Goal: Task Accomplishment & Management: Use online tool/utility

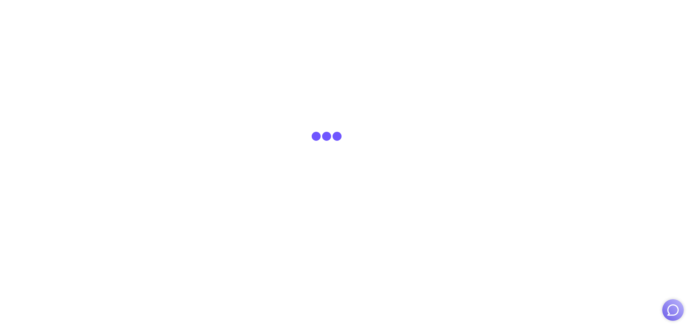
click at [666, 308] on img "button" at bounding box center [673, 310] width 14 height 14
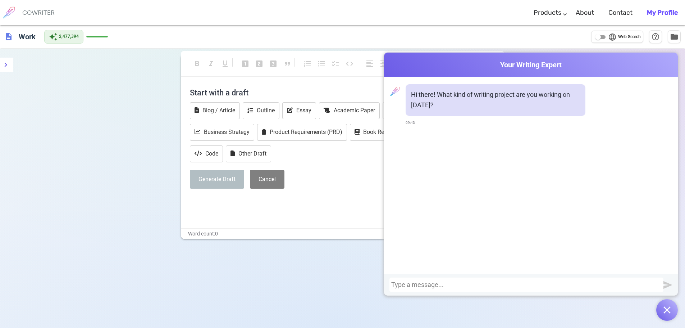
click at [579, 283] on div at bounding box center [526, 284] width 271 height 7
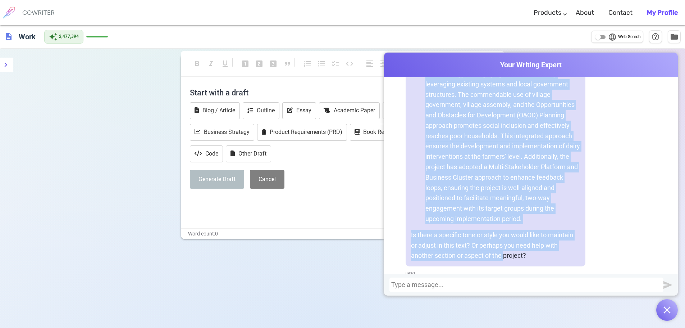
scroll to position [393, 0]
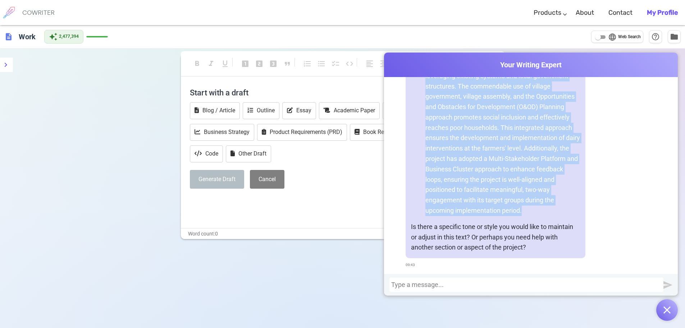
drag, startPoint x: 423, startPoint y: 153, endPoint x: 531, endPoint y: 209, distance: 121.5
click at [531, 209] on li "System settings, along with administrative and management arrangements, are now…" at bounding box center [503, 122] width 155 height 186
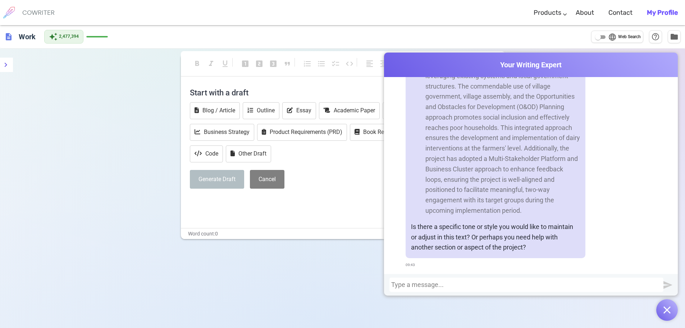
click at [451, 283] on div at bounding box center [526, 284] width 271 height 7
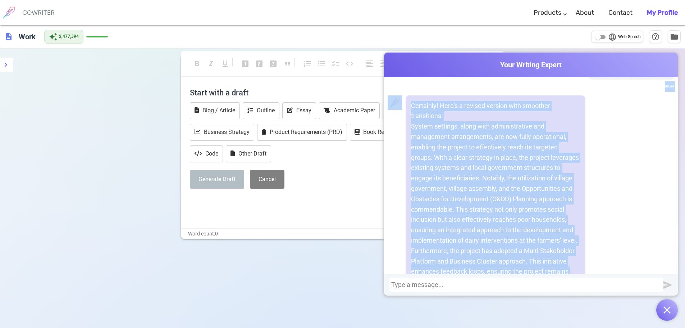
scroll to position [602, 0]
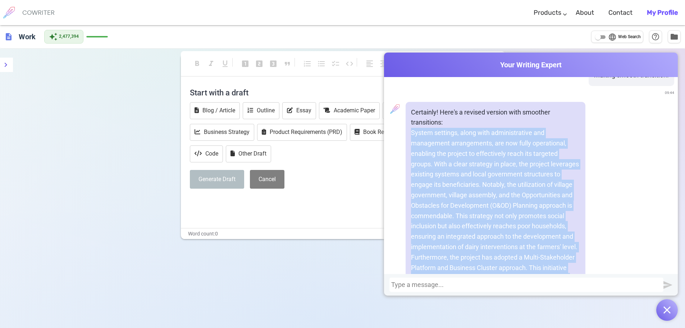
drag, startPoint x: 509, startPoint y: 230, endPoint x: 417, endPoint y: 132, distance: 134.1
click at [412, 132] on p "System settings, along with administrative and management arrangements, are now…" at bounding box center [495, 221] width 169 height 186
click at [449, 149] on p "System settings, along with administrative and management arrangements, are now…" at bounding box center [495, 221] width 169 height 186
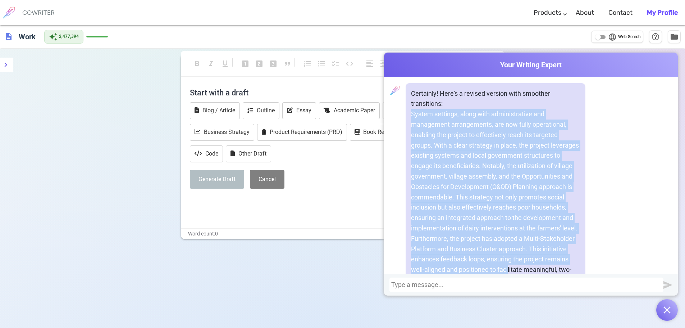
scroll to position [685, 0]
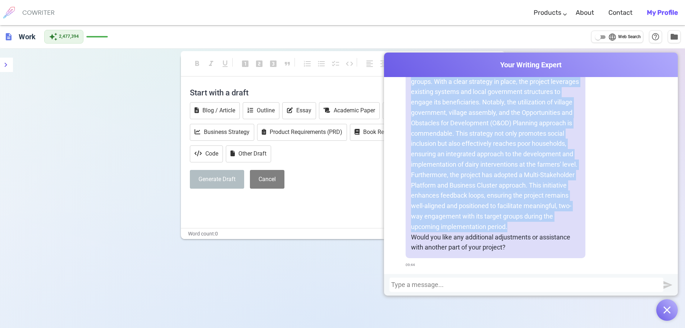
drag, startPoint x: 410, startPoint y: 132, endPoint x: 525, endPoint y: 224, distance: 146.1
click at [525, 224] on p "System settings, along with administrative and management arrangements, are now…" at bounding box center [495, 138] width 169 height 186
copy p "System settings, along with administrative and management arrangements, are now…"
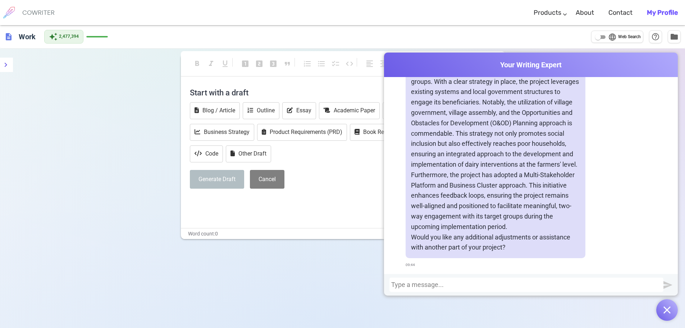
click at [442, 285] on div at bounding box center [526, 284] width 271 height 7
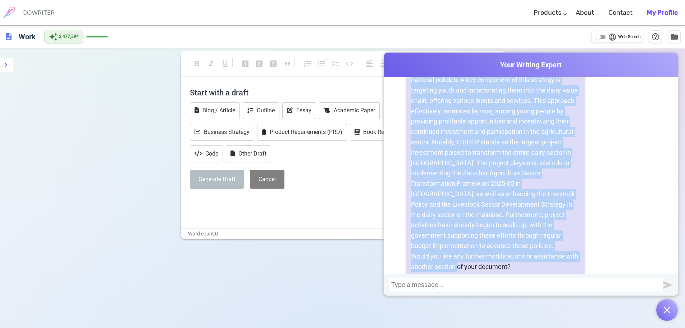
scroll to position [1256, 0]
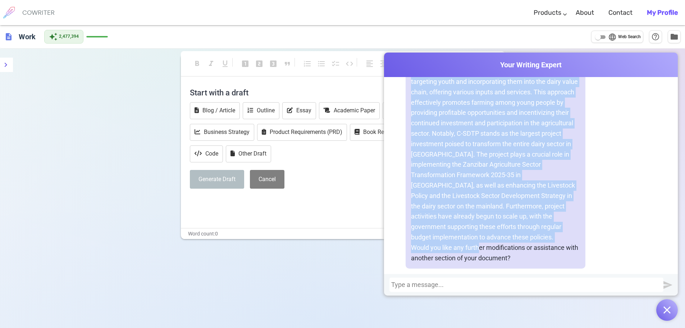
drag, startPoint x: 406, startPoint y: 168, endPoint x: 477, endPoint y: 237, distance: 99.2
click at [477, 237] on div "Certainly! Here's a revised version with improved transitions and clarity: Woul…" at bounding box center [496, 143] width 180 height 249
click at [419, 140] on p "The project has already engaged several partners with the aim of scaling up its…" at bounding box center [495, 144] width 169 height 197
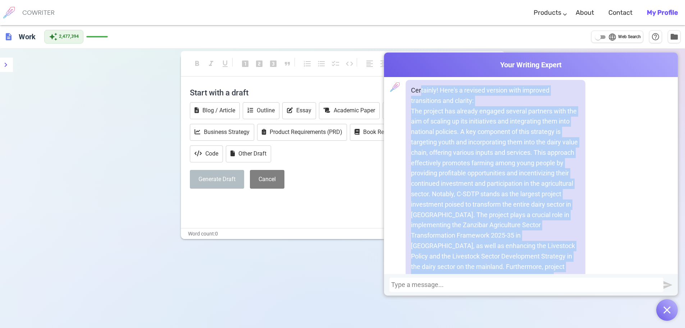
scroll to position [1193, 0]
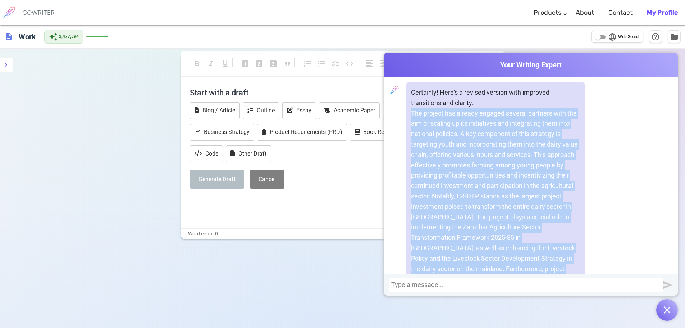
drag, startPoint x: 553, startPoint y: 227, endPoint x: 449, endPoint y: 127, distance: 144.8
click at [411, 112] on p "The project has already engaged several partners with the aim of scaling up its…" at bounding box center [495, 206] width 169 height 197
copy p "The project has already engaged several partners with the aim of scaling up its…"
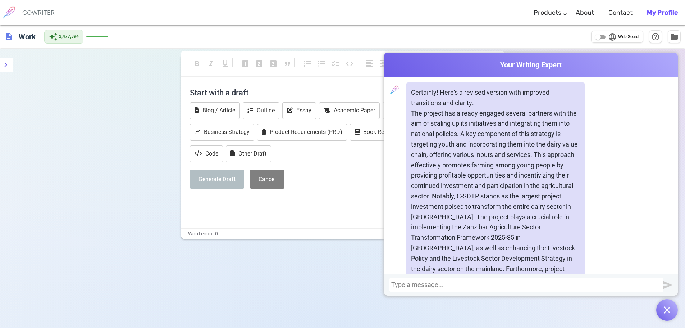
click at [517, 286] on div at bounding box center [526, 284] width 271 height 7
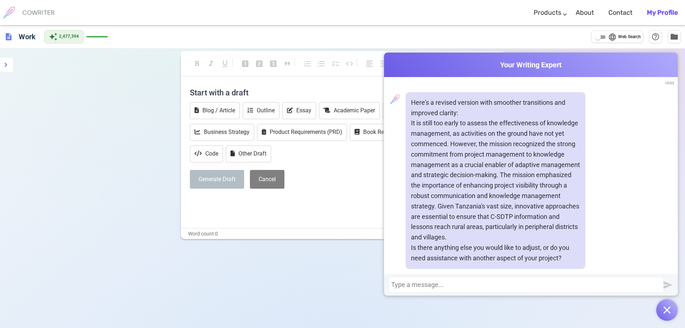
scroll to position [1640, 0]
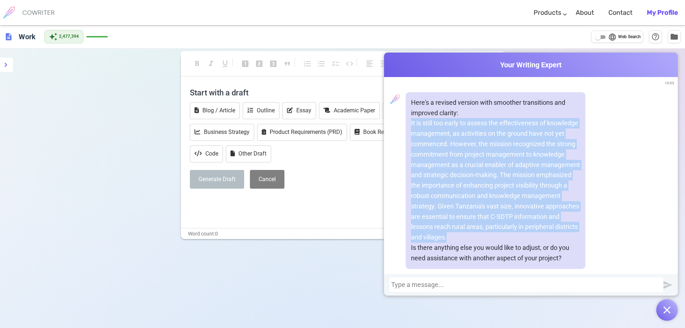
drag, startPoint x: 409, startPoint y: 110, endPoint x: 518, endPoint y: 224, distance: 157.7
click at [518, 224] on div "Here's a revised version with smoother transitions and improved clarity: It is …" at bounding box center [496, 180] width 180 height 177
copy p "It is still too early to assess the effectiveness of knowledge management, as a…"
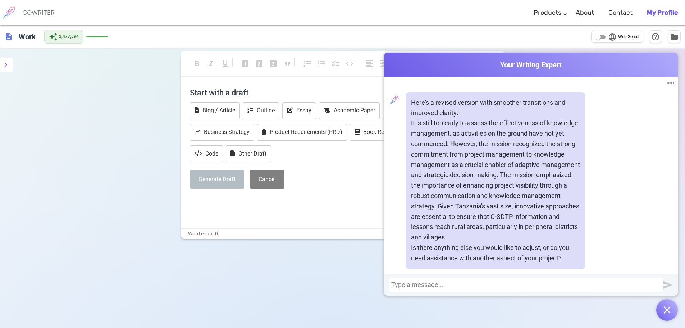
click at [425, 286] on div at bounding box center [526, 284] width 271 height 7
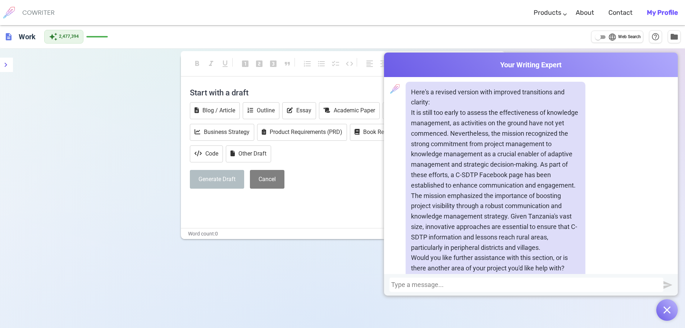
scroll to position [2056, 0]
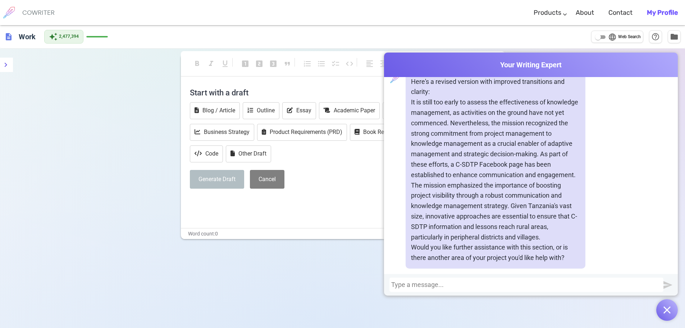
click at [453, 110] on p "It is still too early to assess the effectiveness of knowledge management, as a…" at bounding box center [495, 169] width 169 height 145
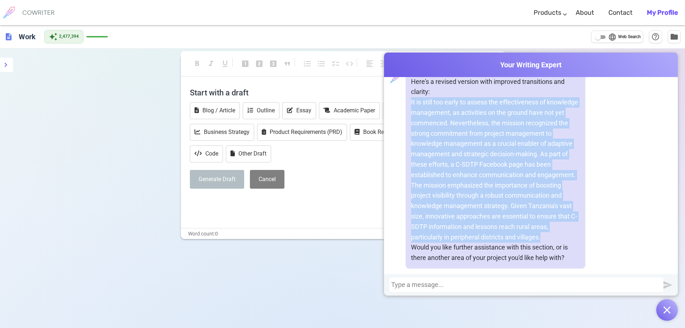
drag, startPoint x: 408, startPoint y: 153, endPoint x: 550, endPoint y: 226, distance: 159.1
click at [554, 224] on div "Here's a revised version with improved transitions and clarity: It is still too…" at bounding box center [496, 169] width 180 height 197
copy p "It is still too early to assess the effectiveness of knowledge management, as a…"
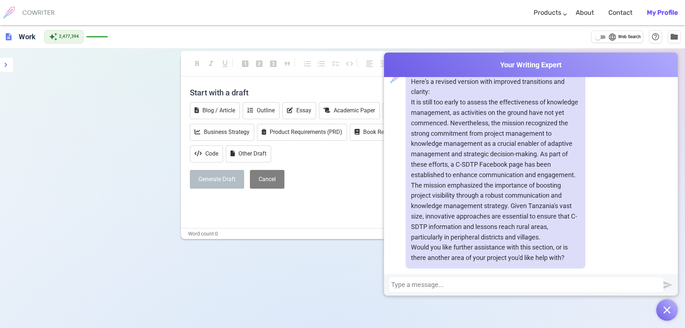
click at [431, 285] on div at bounding box center [526, 284] width 271 height 7
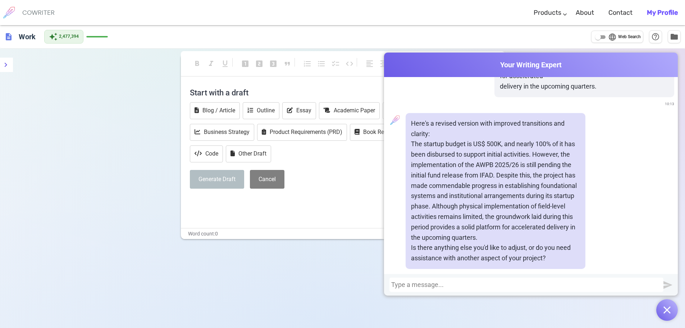
scroll to position [2399, 0]
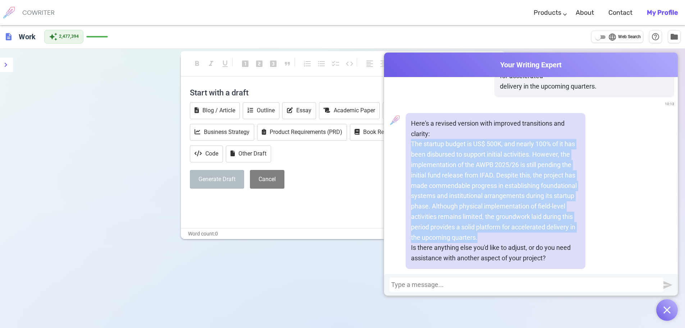
drag, startPoint x: 482, startPoint y: 228, endPoint x: 409, endPoint y: 133, distance: 120.2
click at [409, 133] on div "Here's a revised version with improved transitions and clarity: The startup bud…" at bounding box center [496, 191] width 180 height 156
copy p "The startup budget is US$ 500K, and nearly 100% of it has been disbursed to sup…"
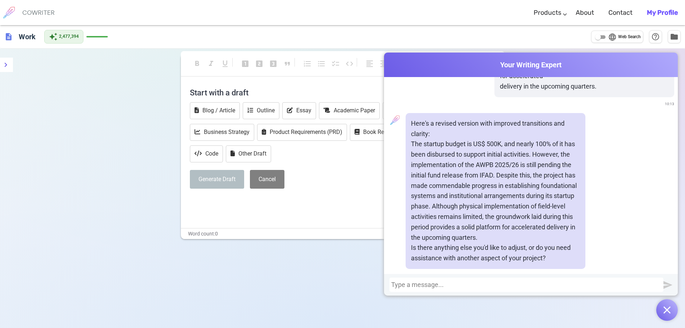
click at [454, 282] on div at bounding box center [526, 284] width 271 height 7
click at [577, 284] on div "provide justification of the M&E performance based on this:" at bounding box center [526, 284] width 271 height 7
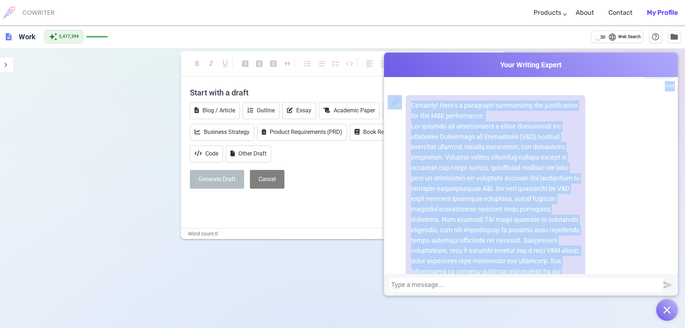
scroll to position [3514, 0]
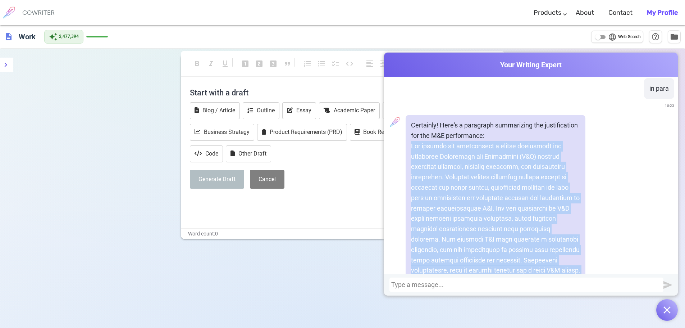
drag, startPoint x: 568, startPoint y: 226, endPoint x: 404, endPoint y: 143, distance: 183.1
click at [406, 143] on div "Certainly! Here's a paragraph summarizing the justification for the M&E perform…" at bounding box center [496, 265] width 180 height 301
copy p "The project has established a robust foundation for effective Monitoring and Ev…"
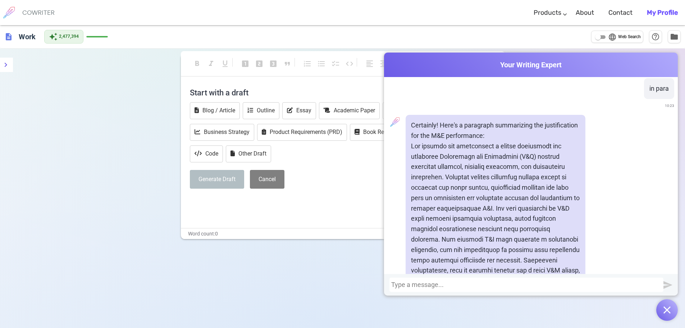
drag, startPoint x: 443, startPoint y: 97, endPoint x: 446, endPoint y: 102, distance: 5.6
click at [443, 100] on div "in para 10:23" at bounding box center [531, 94] width 287 height 33
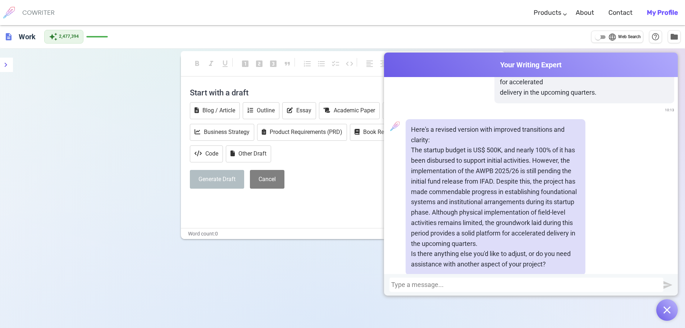
scroll to position [2374, 0]
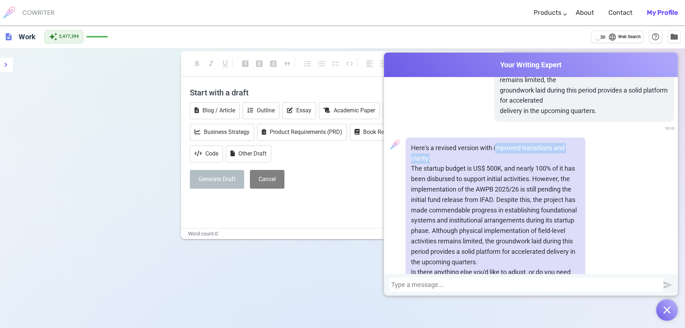
drag, startPoint x: 494, startPoint y: 137, endPoint x: 577, endPoint y: 146, distance: 83.5
click at [577, 146] on p "Here's a revised version with improved transitions and clarity:" at bounding box center [495, 153] width 169 height 21
copy p "mproved transitions and clarity:"
click at [424, 284] on div at bounding box center [526, 284] width 271 height 7
click at [391, 283] on span "mproved transitions and clarity:" at bounding box center [436, 285] width 90 height 8
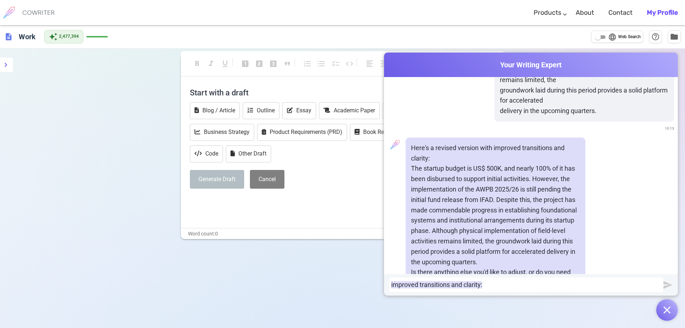
click at [494, 282] on div "improved transitions and clarity:" at bounding box center [526, 284] width 271 height 7
click at [498, 282] on div "improved transitions and clarity:" at bounding box center [526, 284] width 271 height 7
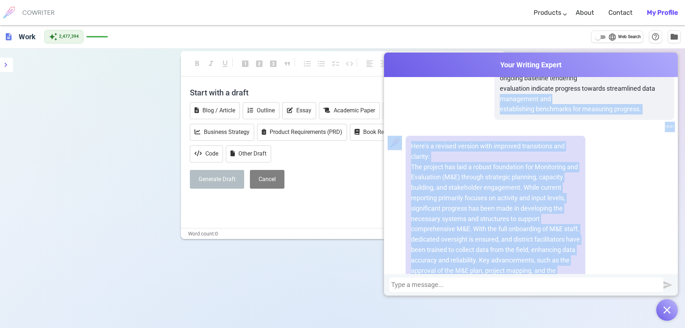
scroll to position [4091, 0]
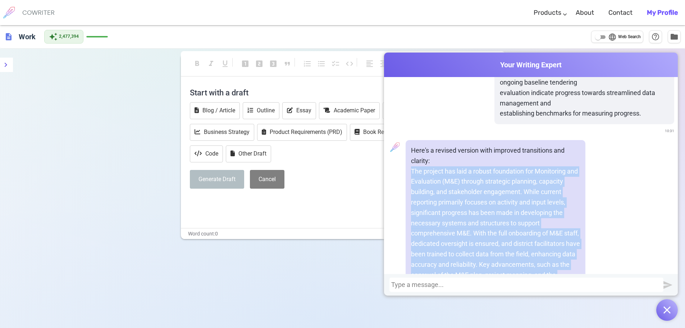
drag, startPoint x: 495, startPoint y: 229, endPoint x: 416, endPoint y: 163, distance: 102.7
click at [412, 166] on p "The project has laid a robust foundation for Monitoring and Evaluation (M&E) th…" at bounding box center [495, 264] width 169 height 197
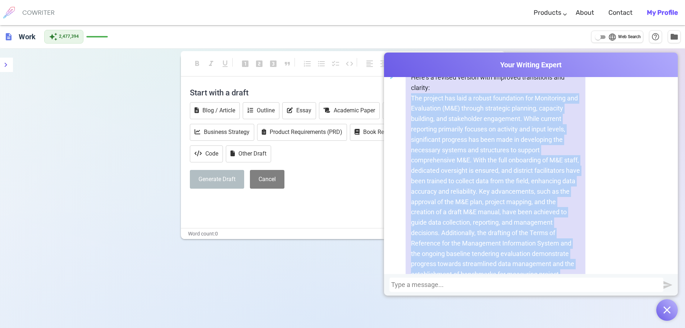
scroll to position [4208, 0]
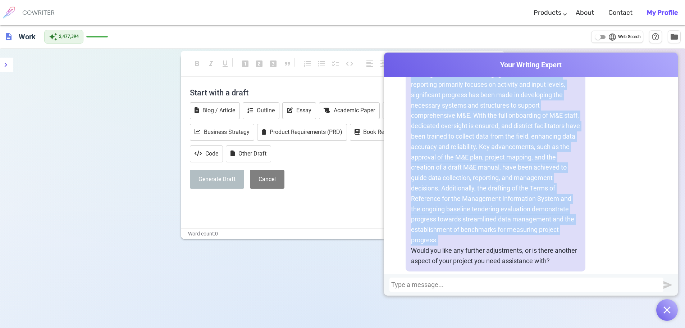
drag, startPoint x: 409, startPoint y: 161, endPoint x: 504, endPoint y: 196, distance: 100.7
click at [531, 226] on p "The project has laid a robust foundation for Monitoring and Evaluation (M&E) th…" at bounding box center [495, 147] width 169 height 197
copy p "The project has laid a robust foundation for Monitoring and Evaluation (M&E) th…"
